Goal: Check status: Check status

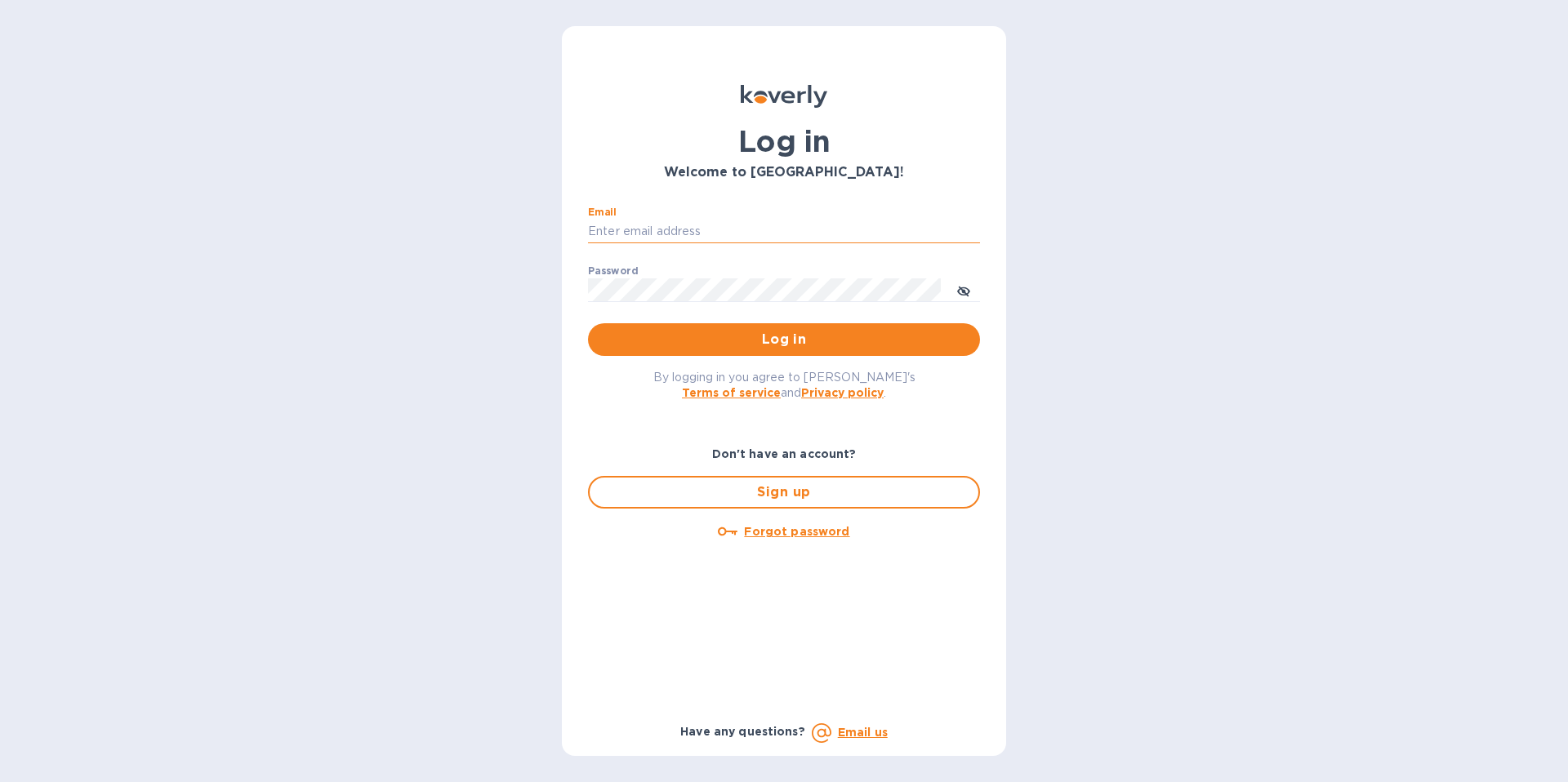
click at [614, 236] on input "Email" at bounding box center [783, 231] width 392 height 25
paste input "[EMAIL_ADDRESS][DOMAIN_NAME]"
type input "[EMAIL_ADDRESS][DOMAIN_NAME]"
click at [828, 329] on span "Log in" at bounding box center [784, 339] width 366 height 20
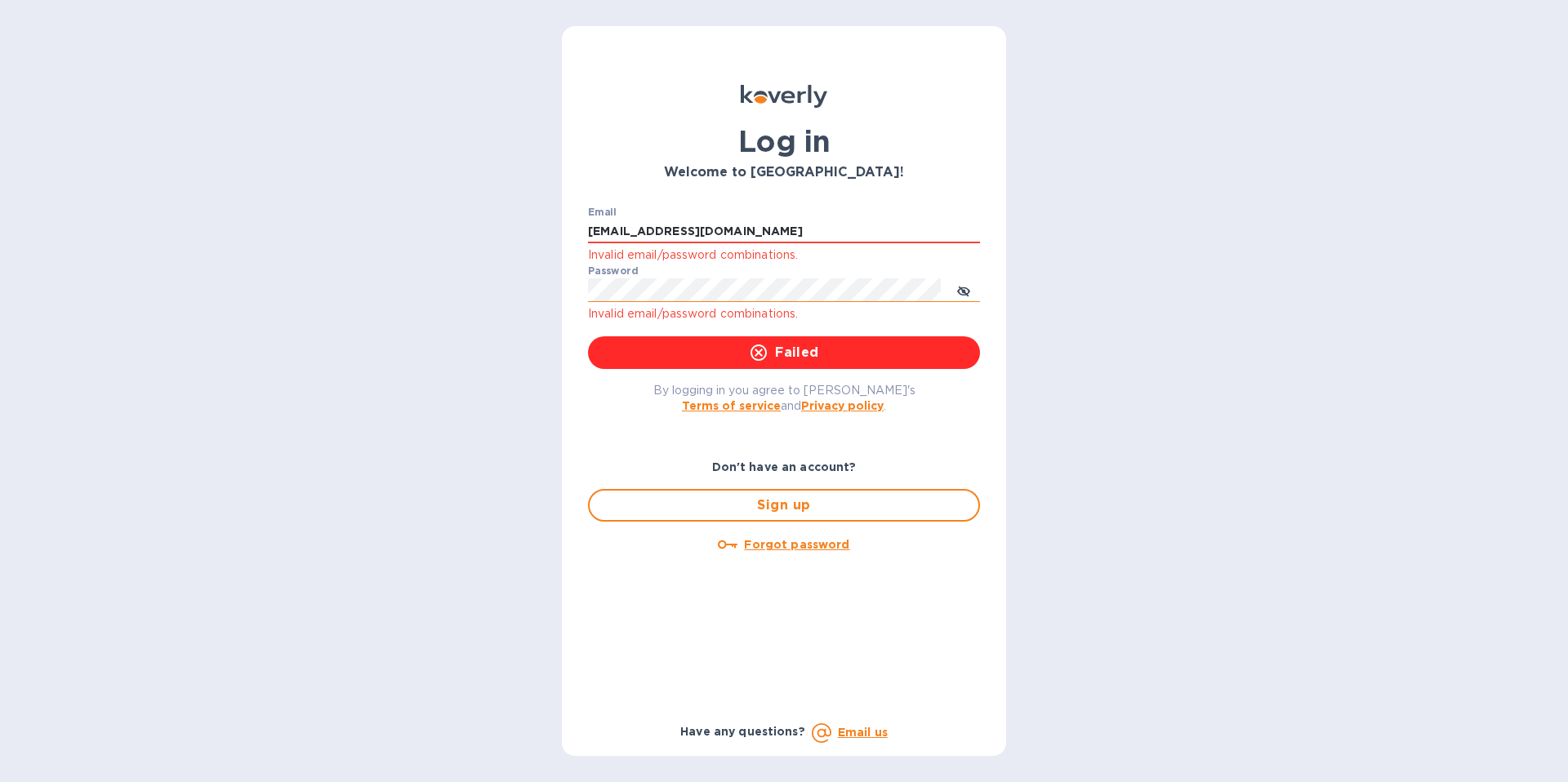
click at [957, 288] on icon "toggle password visibility" at bounding box center [963, 291] width 13 height 13
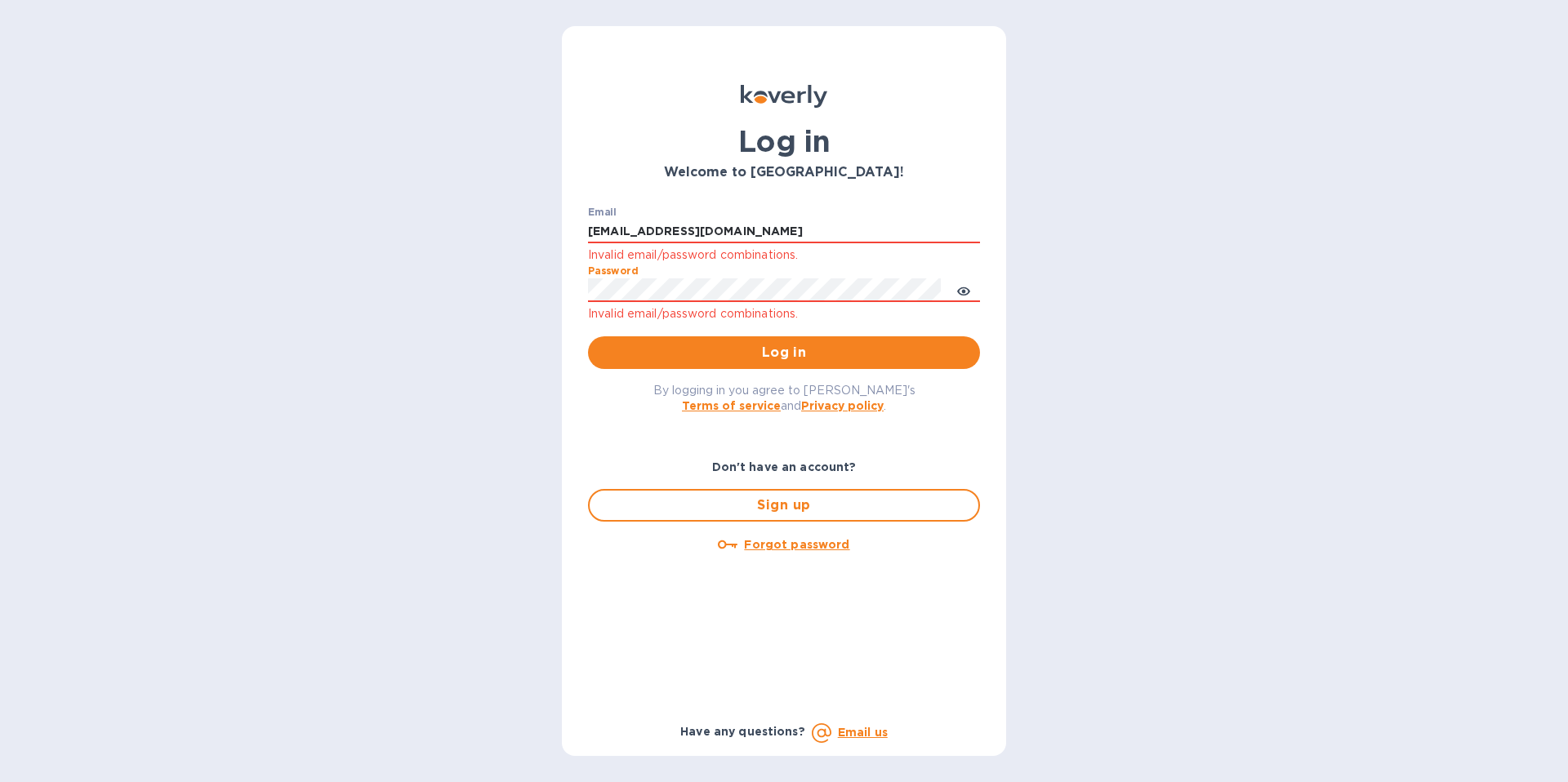
click at [804, 127] on h1 "Log in" at bounding box center [783, 141] width 392 height 35
click at [641, 348] on span "Log in" at bounding box center [784, 353] width 366 height 20
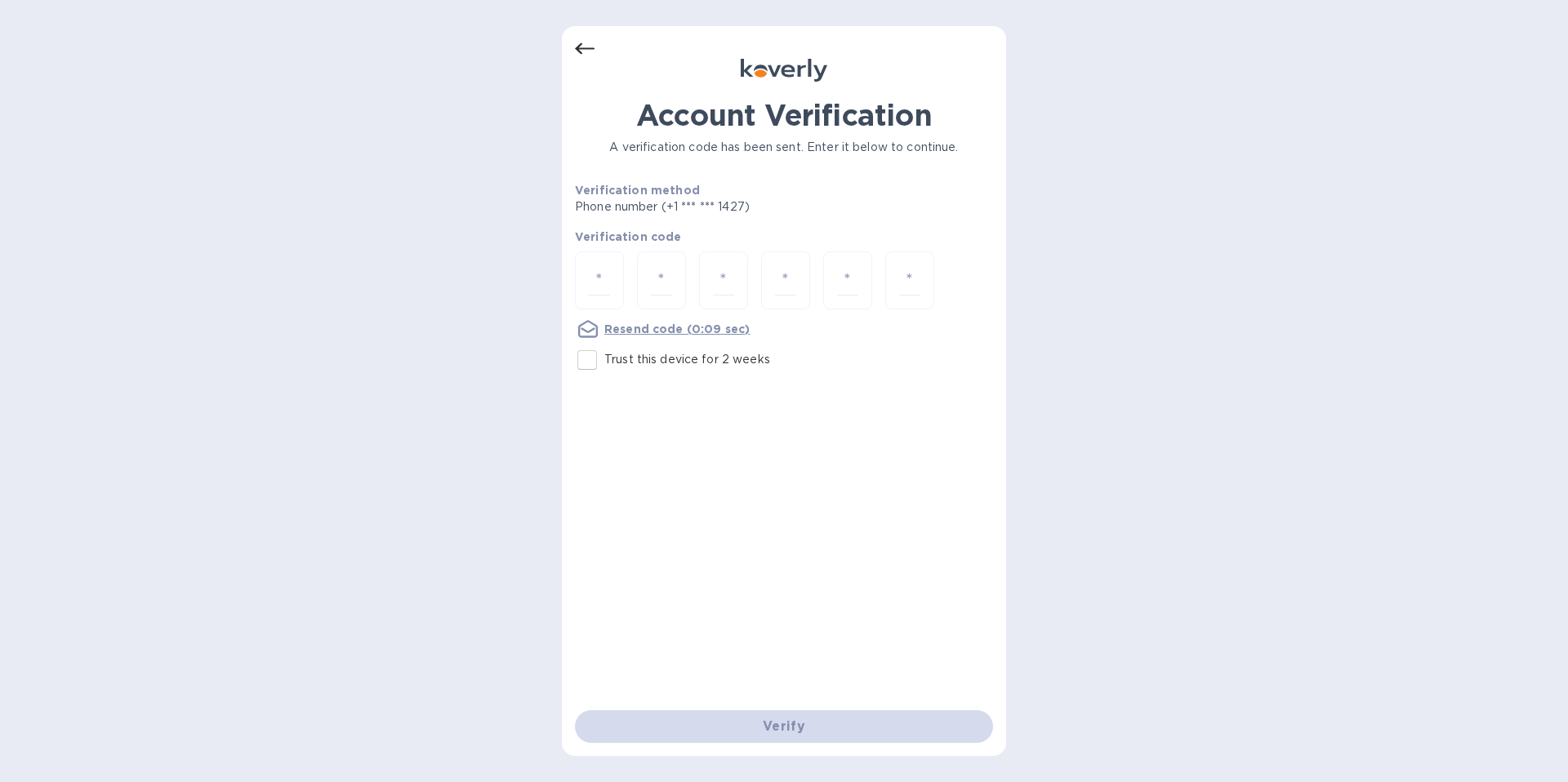
click at [588, 364] on input "Trust this device for 2 weeks" at bounding box center [587, 360] width 35 height 35
checkbox input "true"
click at [587, 284] on div at bounding box center [598, 280] width 49 height 58
paste input "5"
type input "5"
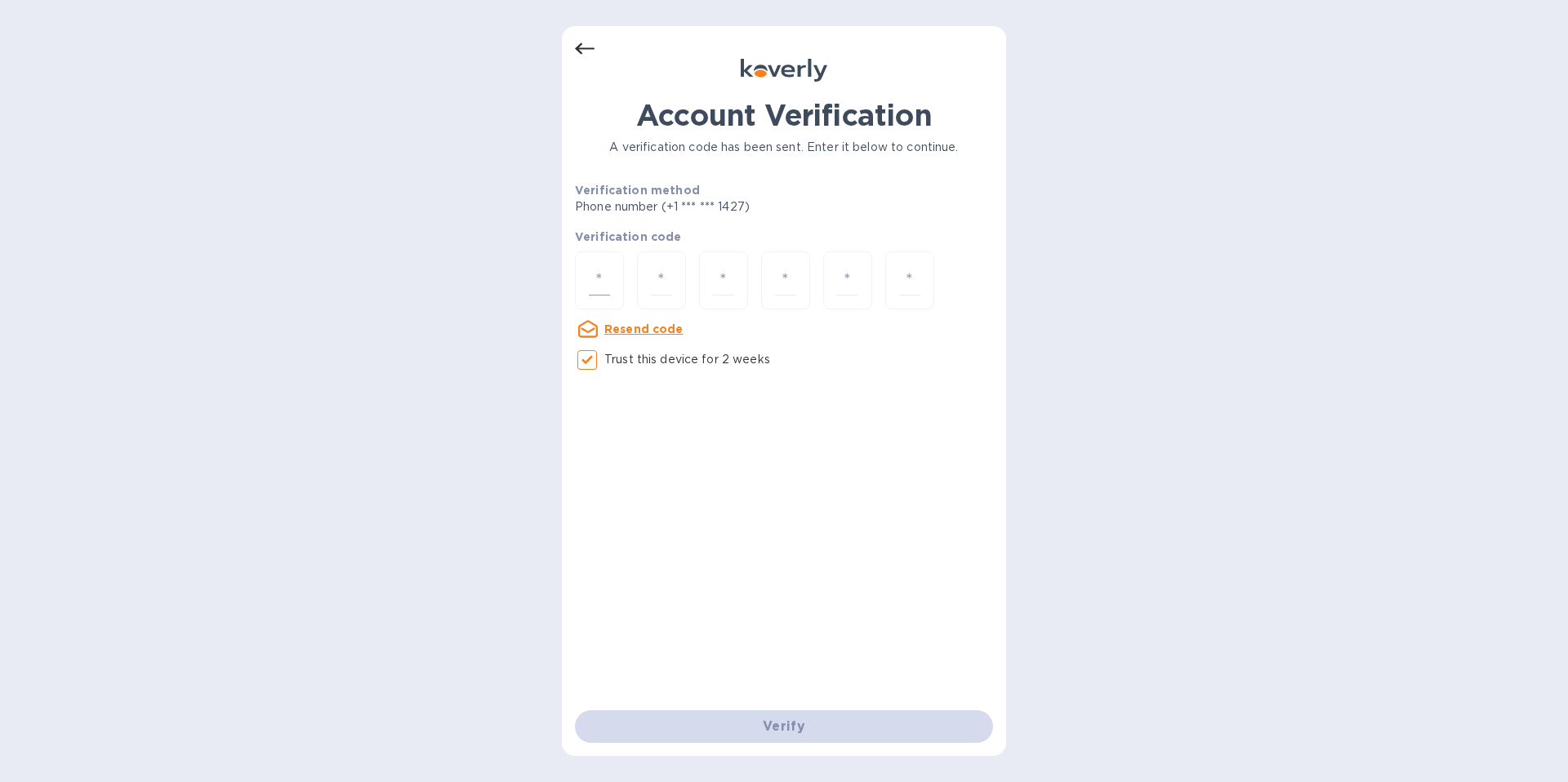
type input "4"
type input "0"
type input "7"
type input "8"
type input "6"
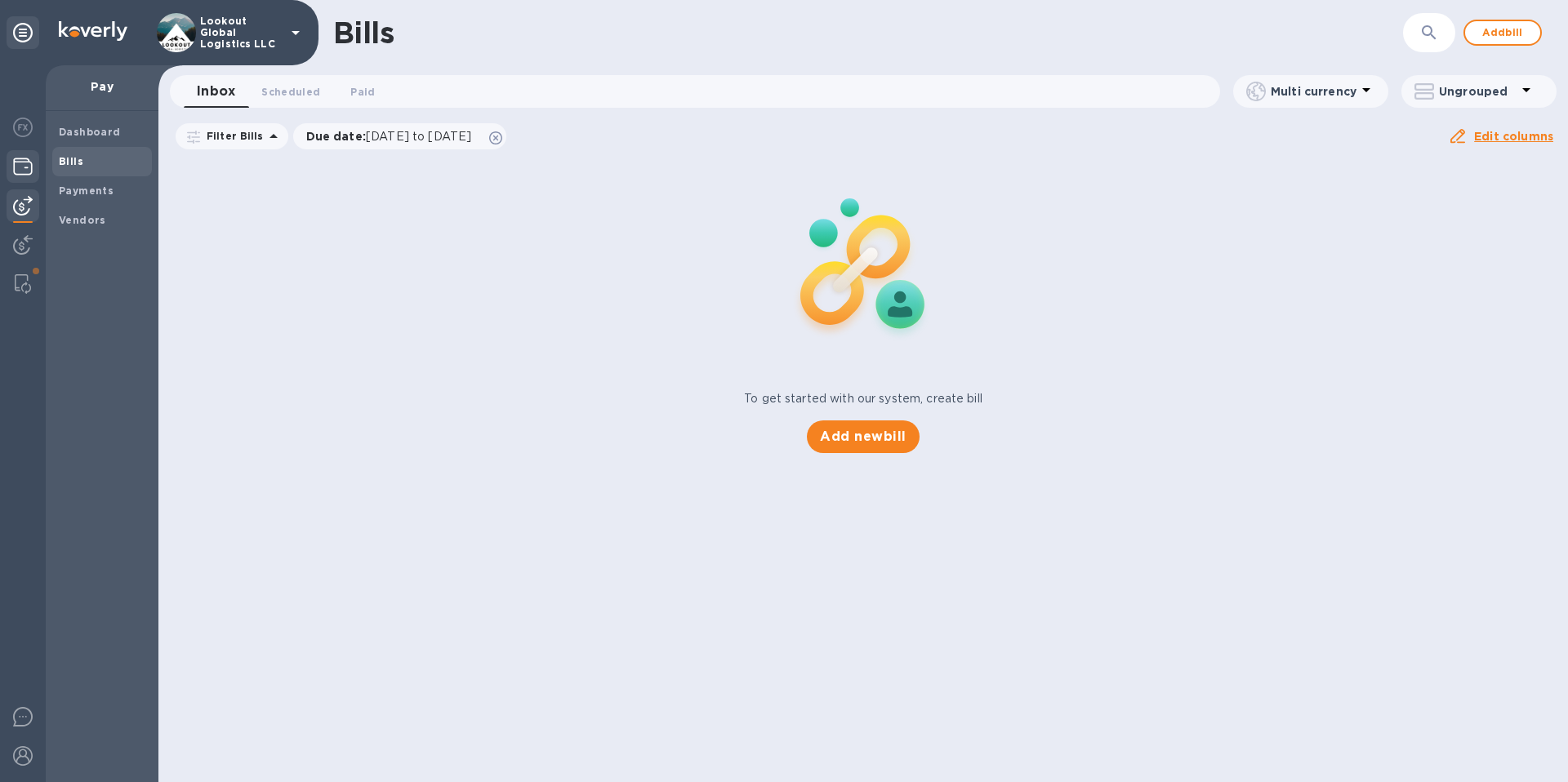
click at [21, 167] on img at bounding box center [23, 167] width 20 height 20
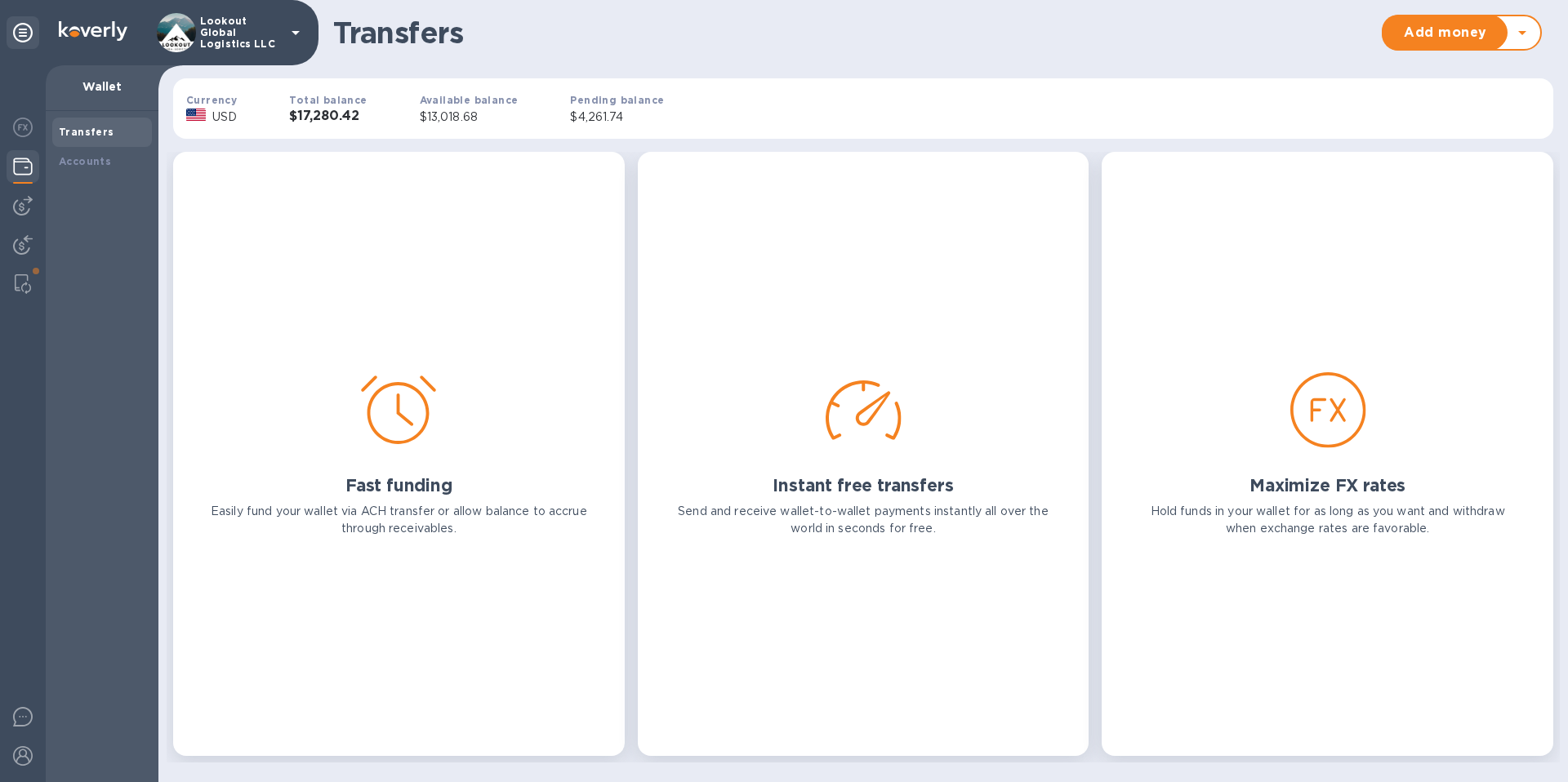
click at [21, 167] on img at bounding box center [23, 167] width 20 height 20
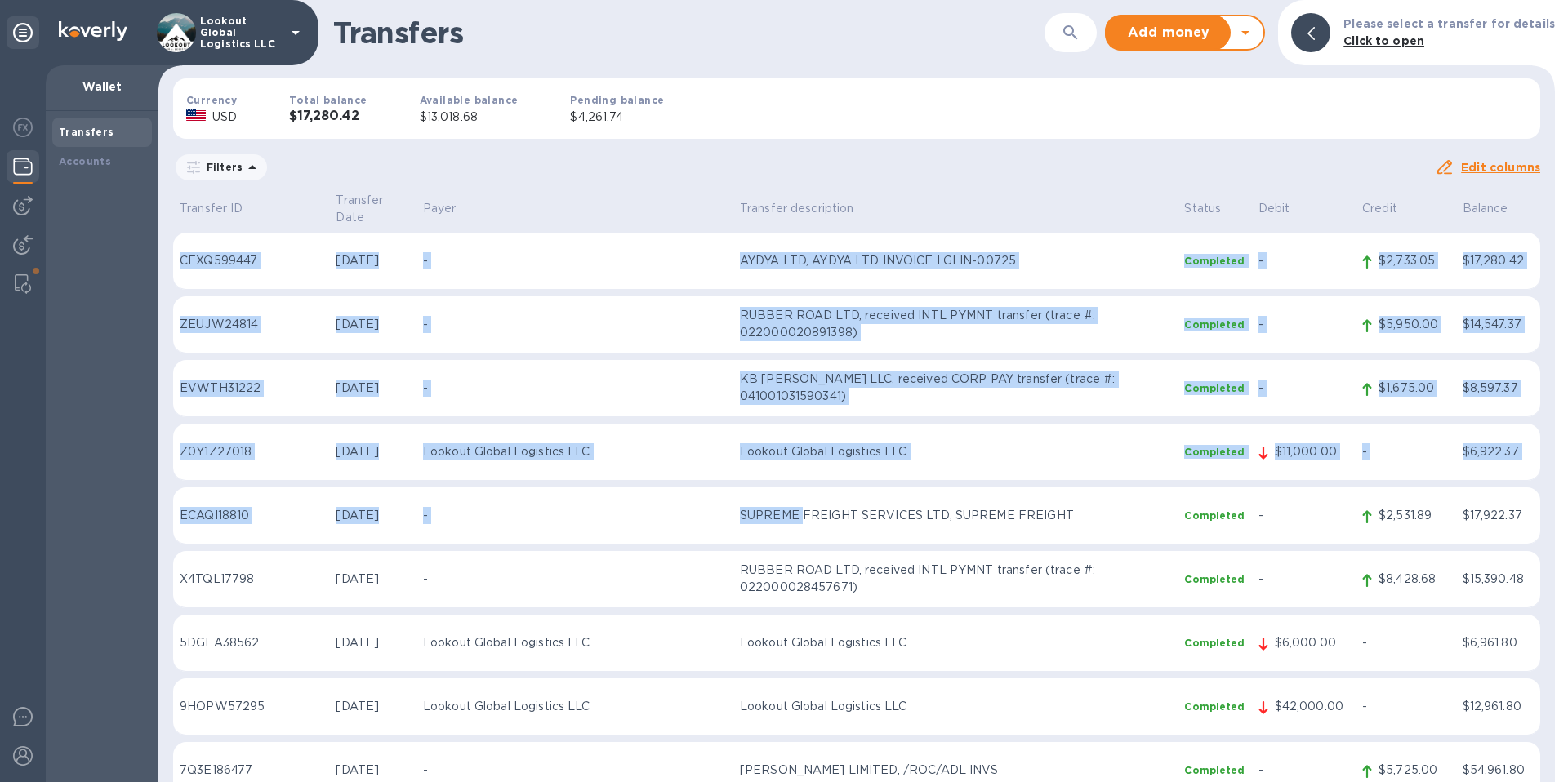
drag, startPoint x: 182, startPoint y: 224, endPoint x: 667, endPoint y: 431, distance: 527.3
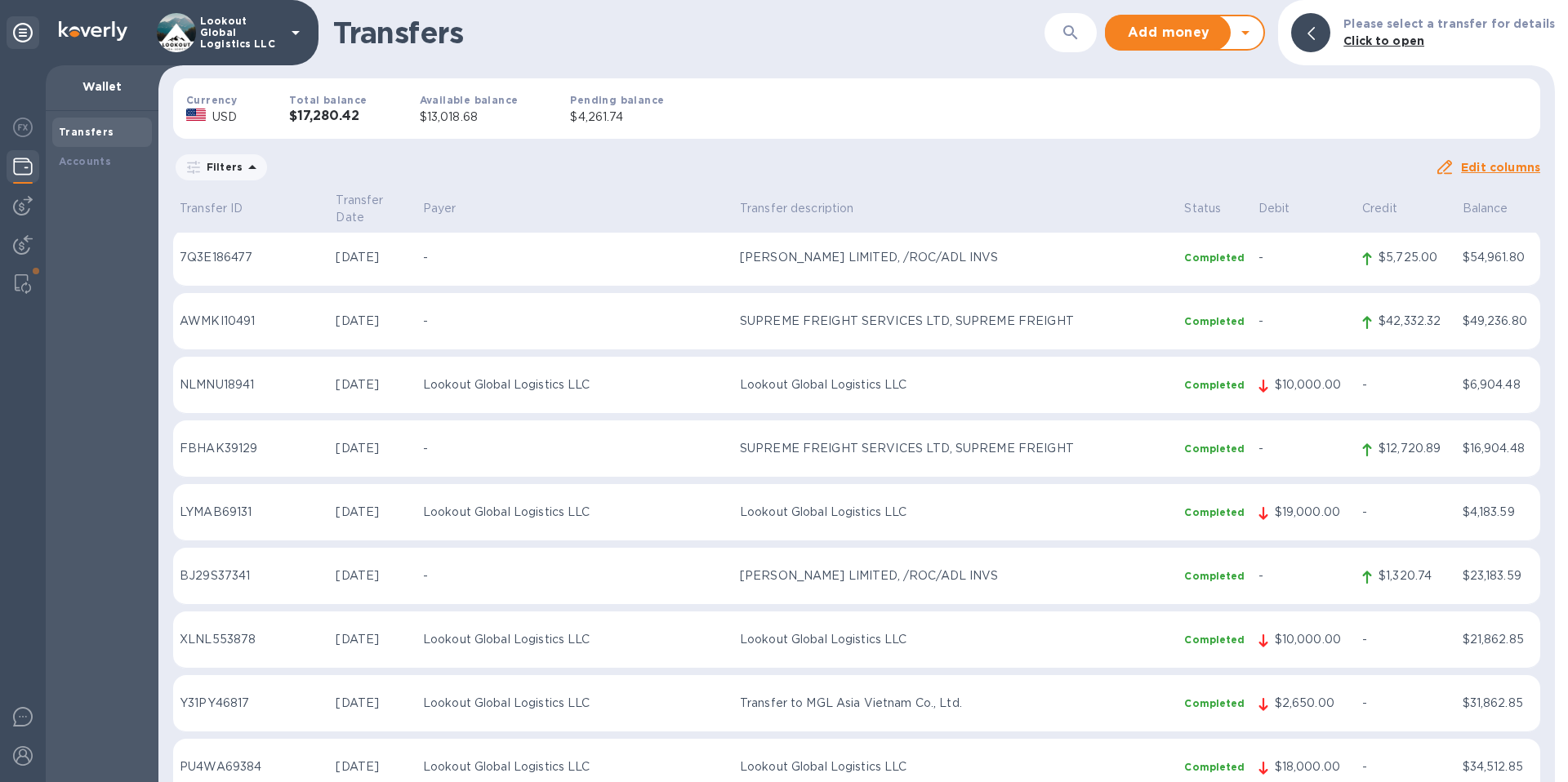
scroll to position [590, 0]
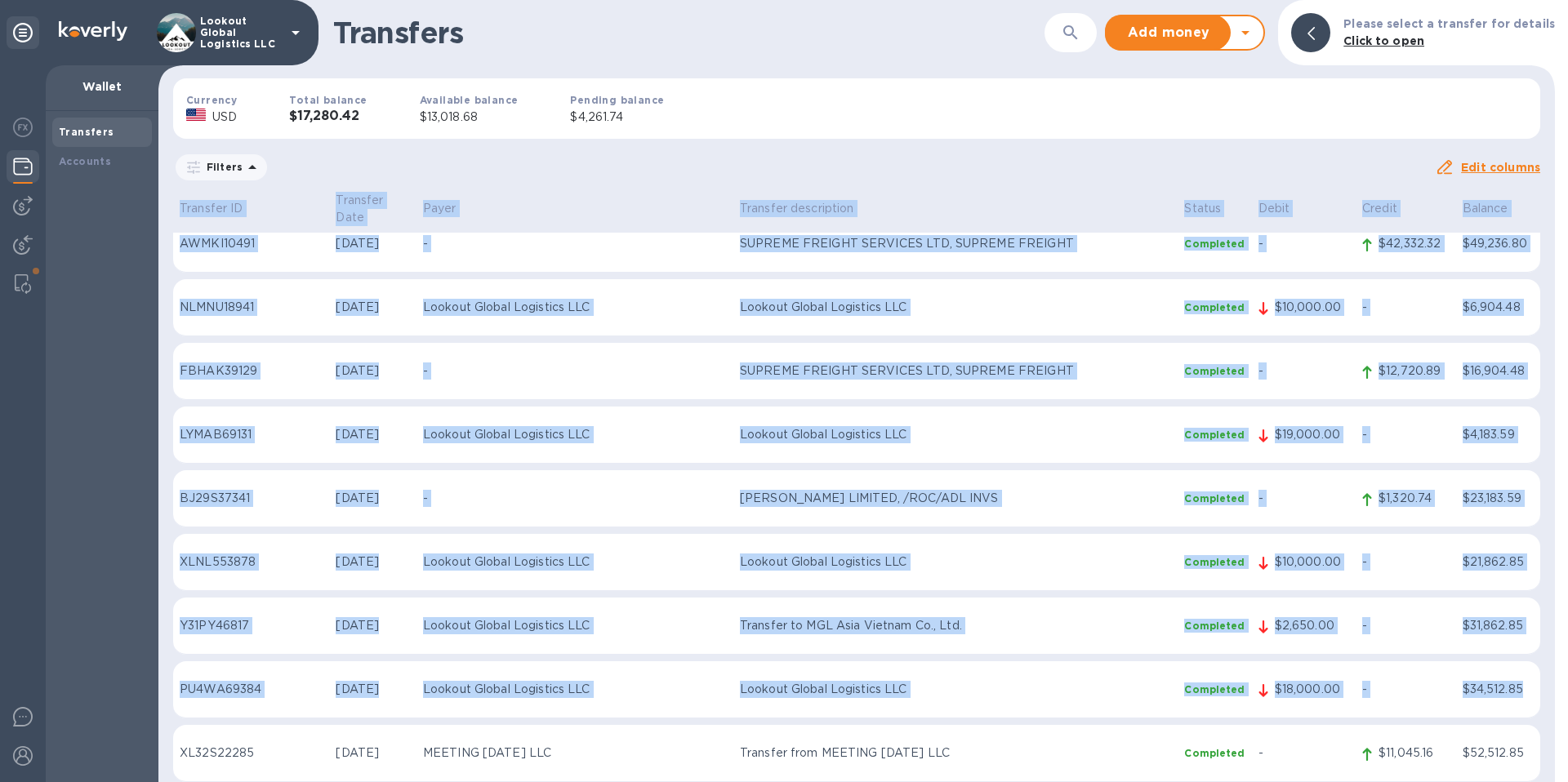
drag, startPoint x: 173, startPoint y: 196, endPoint x: 1530, endPoint y: 671, distance: 1437.7
copy table "Transfer ID Transfer Date Payer Transfer description Status Debit Credit Balanc…"
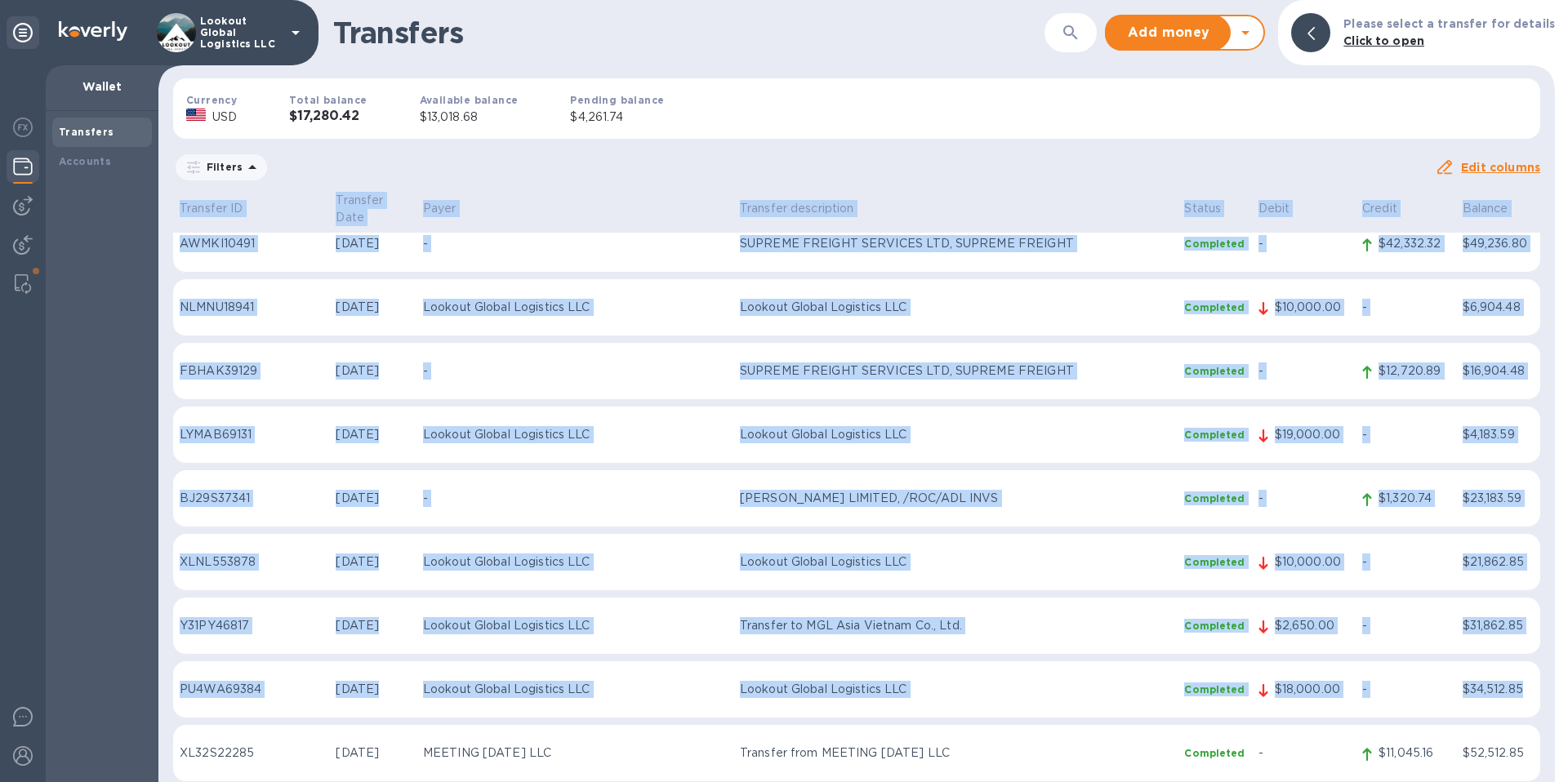
copy table "Transfer ID Transfer Date Payer Transfer description Status Debit Credit Balanc…"
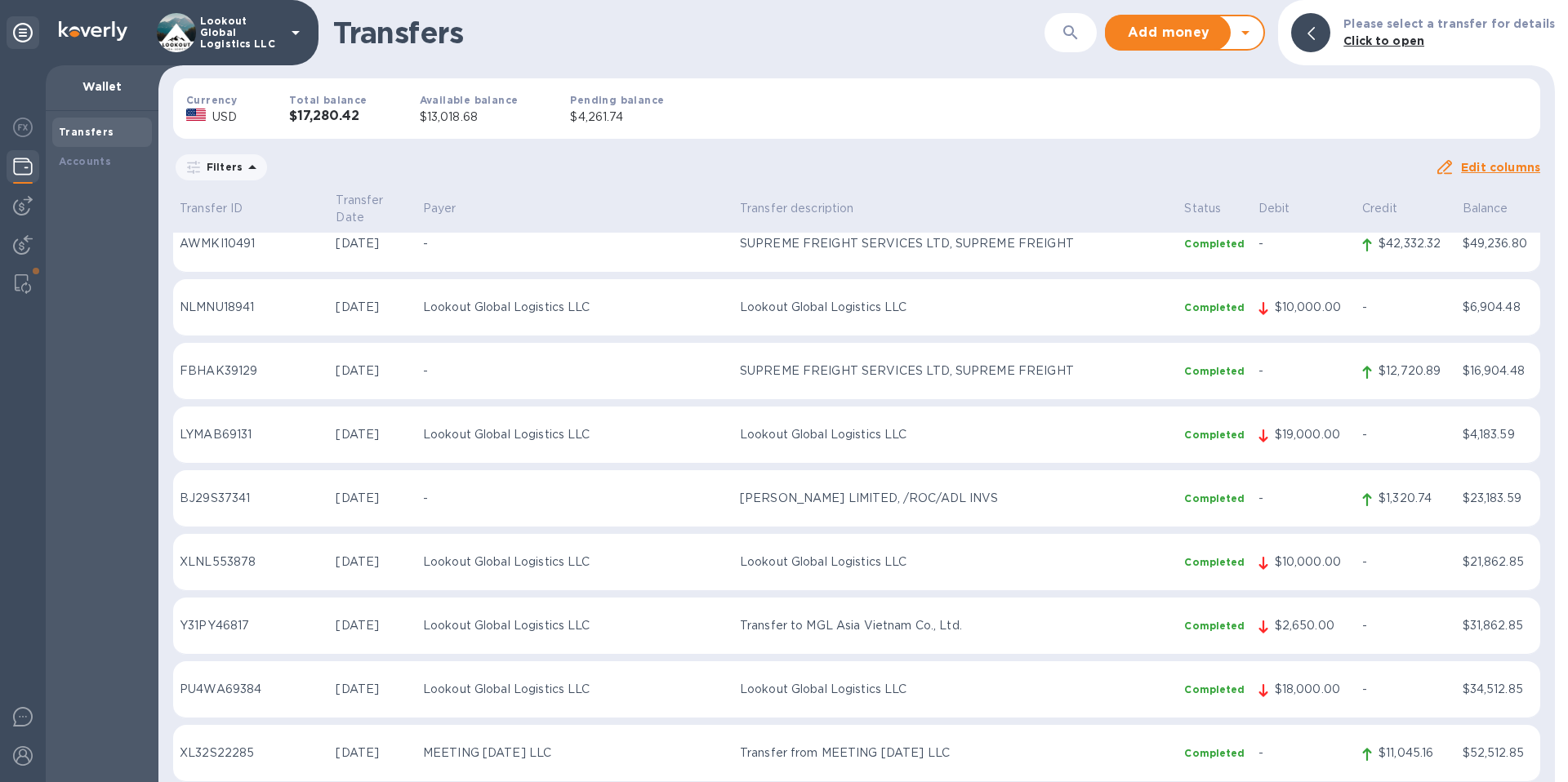
click at [824, 67] on div "Currency USD Total balance $17,280.42 Available balance $13,018.68 Pending bala…" at bounding box center [856, 108] width 1393 height 86
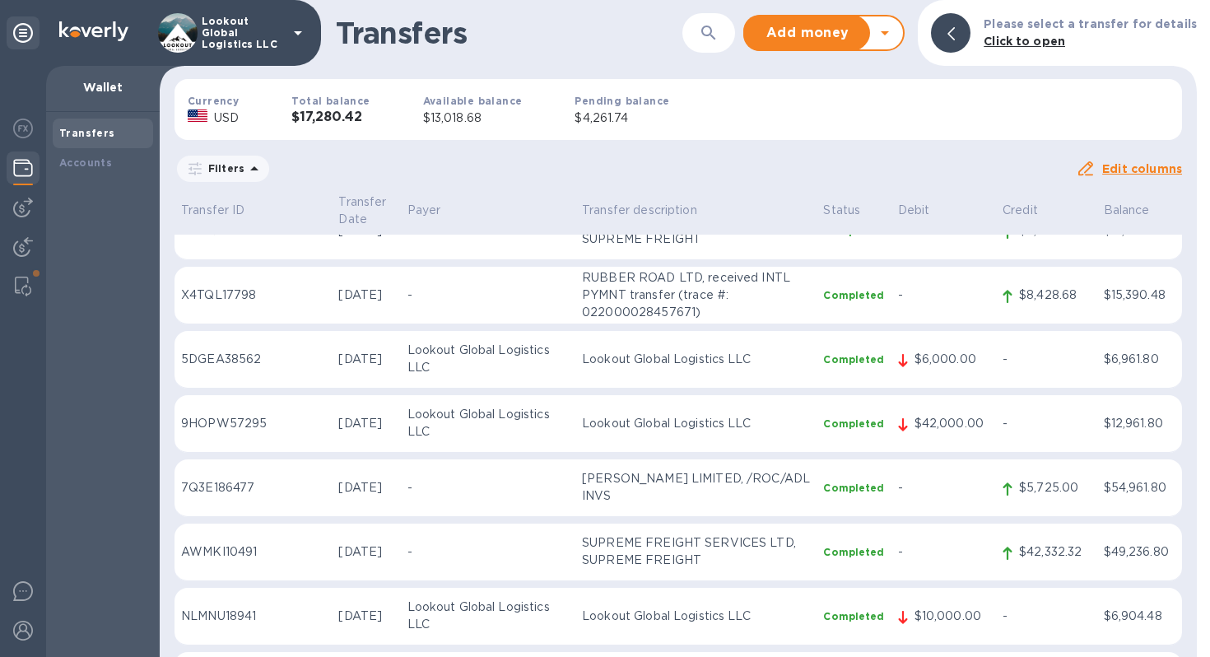
scroll to position [0, 0]
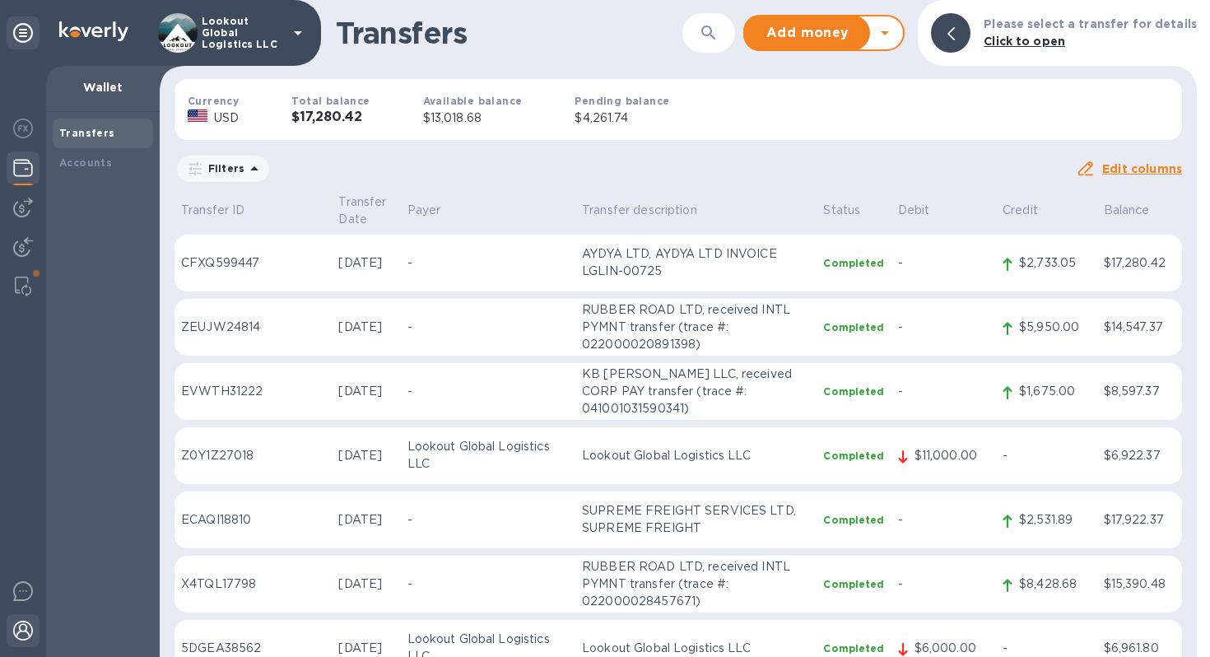
click at [23, 633] on img at bounding box center [23, 630] width 20 height 20
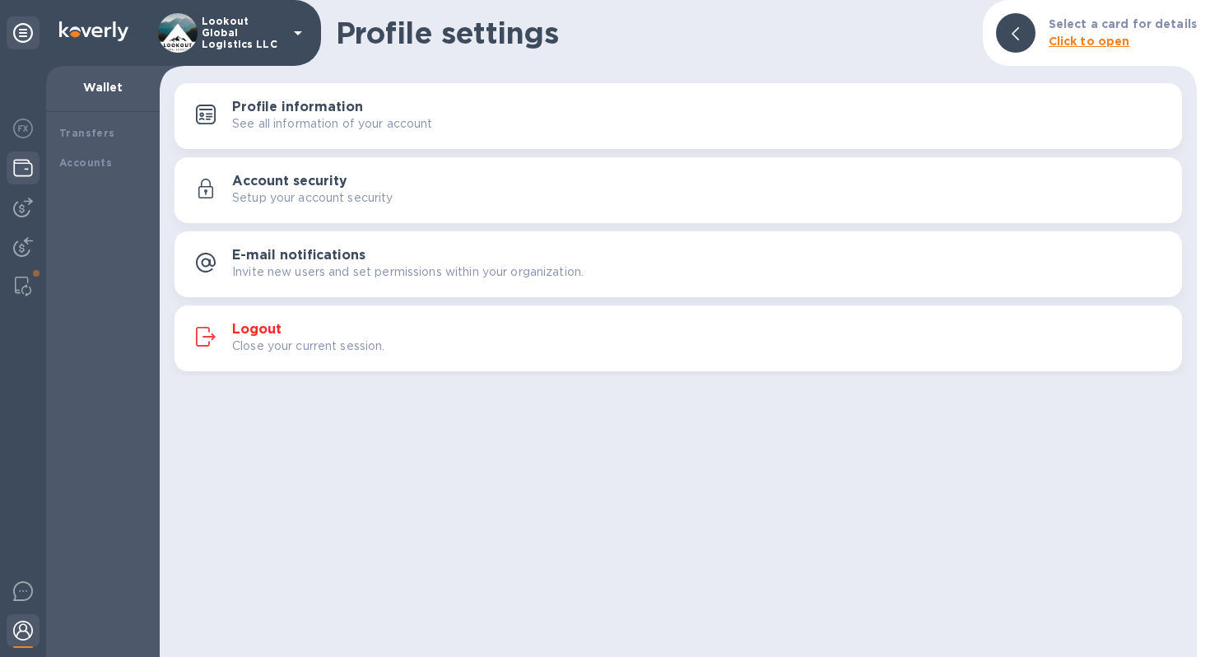
click at [247, 338] on p "Close your current session." at bounding box center [308, 345] width 153 height 17
